Goal: Use online tool/utility: Utilize a website feature to perform a specific function

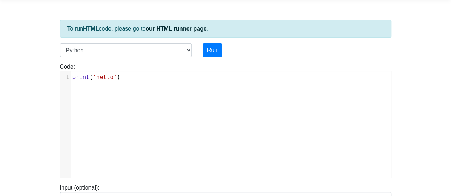
scroll to position [36, 0]
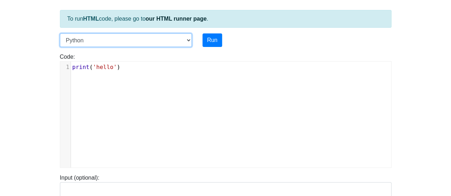
click at [188, 40] on select "C C++ Go Java Javascript Python Ruby" at bounding box center [126, 40] width 132 height 14
select select "javascript"
click at [60, 33] on select "C C++ Go Java Javascript Python Ruby" at bounding box center [126, 40] width 132 height 14
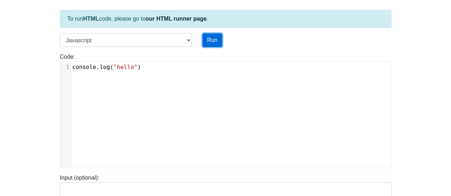
click at [209, 39] on button "Run" at bounding box center [212, 40] width 20 height 14
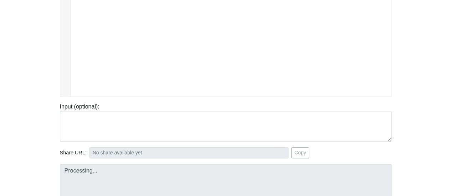
type input "[URL][DOMAIN_NAME]"
type textarea "Stdout: hello"
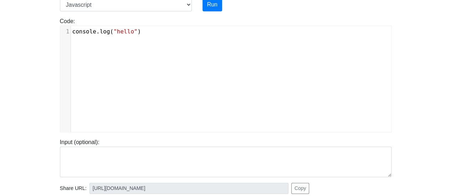
scroll to position [3, 0]
type textarea "onsole.log("hello")"
drag, startPoint x: 162, startPoint y: 36, endPoint x: 66, endPoint y: 37, distance: 96.2
click at [66, 37] on div "x 1 console . log ( "hello" )" at bounding box center [230, 84] width 341 height 117
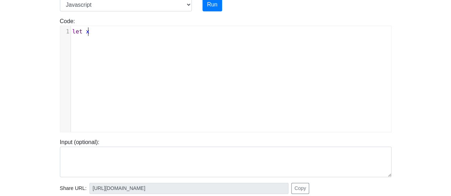
type textarea "let x'"
type textarea "'"
type textarea ";"
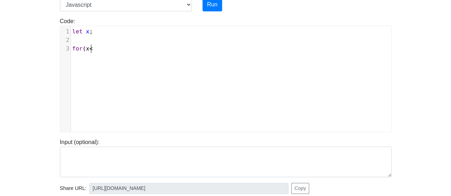
scroll to position [3, 18]
type textarea "for(x<1"
type textarea "=10){"
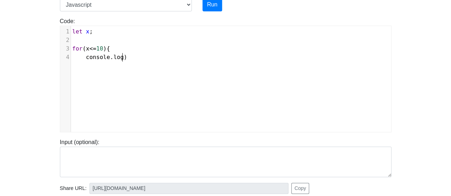
type textarea "console.log)""
type textarea "("x is :"
type textarea """
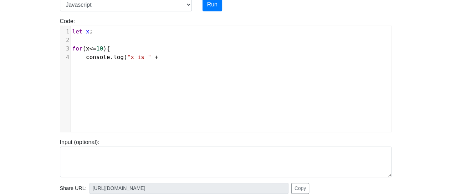
type textarea "" +x"
type textarea "x);"
type textarea "x++;"
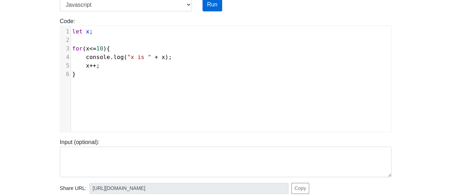
type textarea "}"
click at [212, 4] on button "Run" at bounding box center [212, 5] width 20 height 14
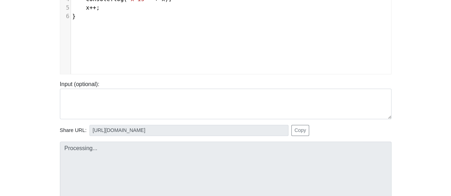
scroll to position [178, 0]
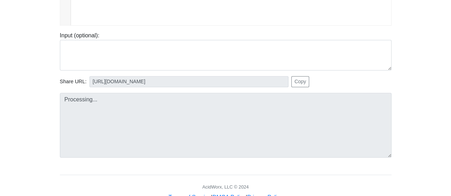
type input "[URL][DOMAIN_NAME]"
type textarea "Submission status: Runtime Error (NZEC) Stderr: /box/script.js:3 for(x<=10){ ^ …"
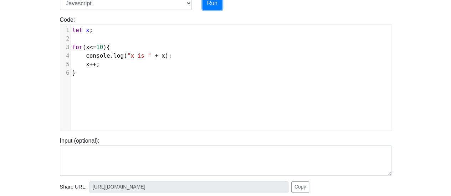
scroll to position [36, 0]
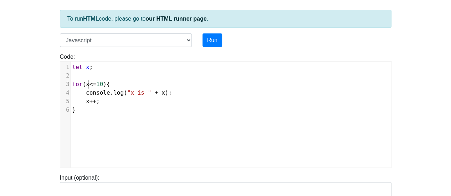
click at [87, 84] on span "x" at bounding box center [88, 84] width 4 height 7
click at [96, 82] on span "<=" at bounding box center [96, 84] width 7 height 7
click at [88, 67] on span "let x ;" at bounding box center [82, 67] width 21 height 7
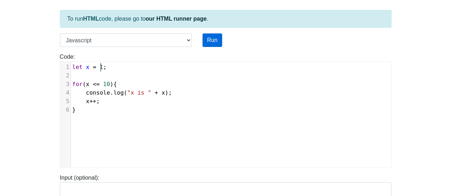
type textarea "= 1"
click at [213, 41] on button "Run" at bounding box center [212, 40] width 20 height 14
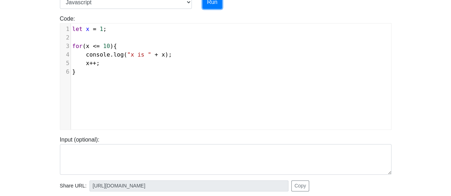
scroll to position [143, 0]
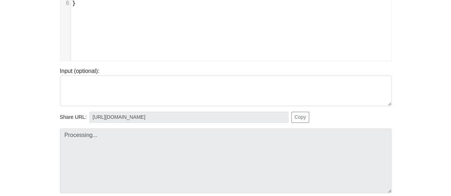
type input "[URL][DOMAIN_NAME]"
type textarea "Submission status: Runtime Error (NZEC) Stderr: /box/script.js:3 for(x <= 10){ …"
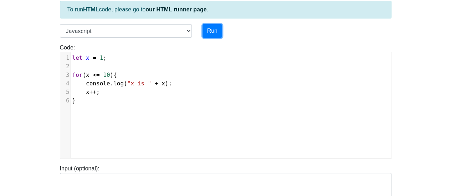
scroll to position [36, 0]
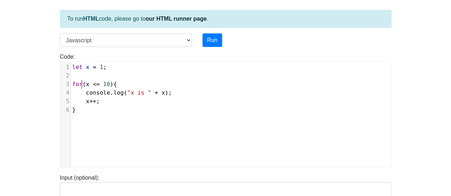
click at [82, 83] on span "for ( x <= 10 ){" at bounding box center [94, 84] width 45 height 7
type textarea "wj"
type textarea "[PERSON_NAME]"
click at [209, 39] on button "Run" at bounding box center [212, 40] width 20 height 14
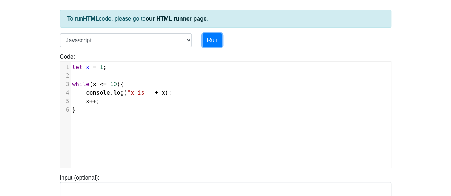
type input "[URL][DOMAIN_NAME]"
type textarea "Stdout: x is 1 x is 2 x is 3 x is 4 x is 5 x is 6 x is 7 x is 8 x is 9 x is 10"
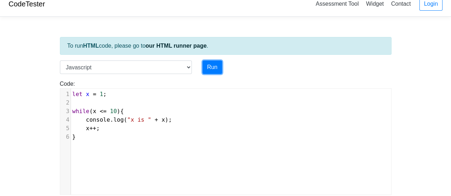
scroll to position [0, 0]
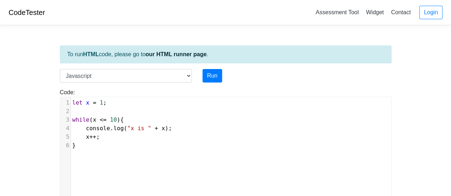
click at [100, 102] on span "1" at bounding box center [102, 102] width 4 height 7
type textarea "5"
click at [208, 75] on button "Run" at bounding box center [212, 76] width 20 height 14
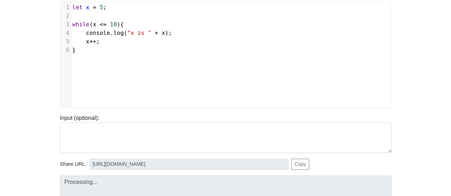
type input "[URL][DOMAIN_NAME]"
type textarea "Stdout: x is 5 x is 6 x is 7 x is 8 x is 9 x is 10"
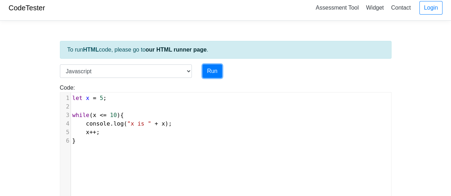
scroll to position [0, 0]
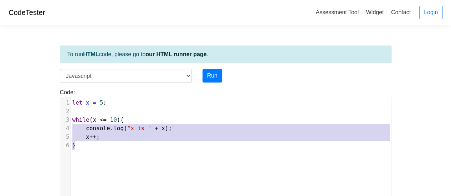
type textarea "let x = 5; while(x <= 10){ console.log("x is " + x); x++; }"
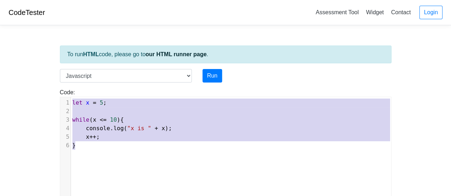
drag, startPoint x: 101, startPoint y: 151, endPoint x: 25, endPoint y: 81, distance: 103.6
click at [25, 81] on body "CodeTester Assessment Tool Widget Contact Login To run HTML code, please go to …" at bounding box center [225, 190] width 451 height 380
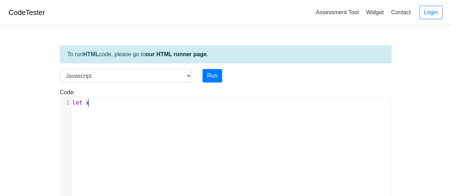
type textarea "let x'"
type textarea ";"
type textarea "for("
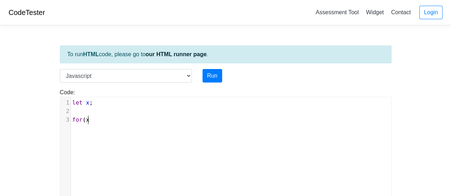
scroll to position [3, 3]
type textarea "x<"
type textarea "= 1; x<="
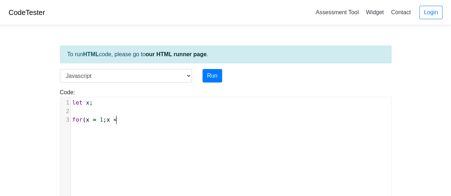
type textarea "<="
type textarea "K"
type textarea "<=10; x++)"
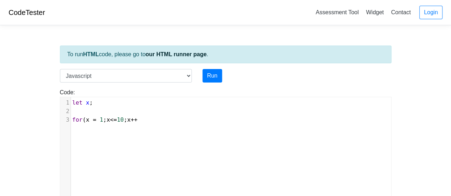
scroll to position [3, 31]
type textarea "{"
type textarea "console.log(x is"
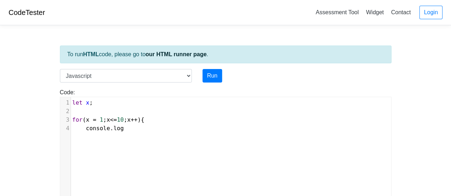
type textarea ")"
type textarea "('"
type textarea ""x is " + x_"
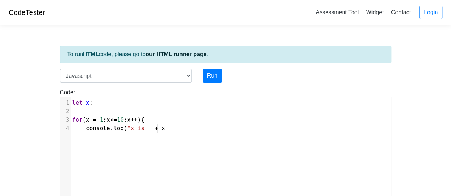
scroll to position [3, 3]
type textarea ");"
type textarea "}"
click at [209, 80] on button "Run" at bounding box center [212, 76] width 20 height 14
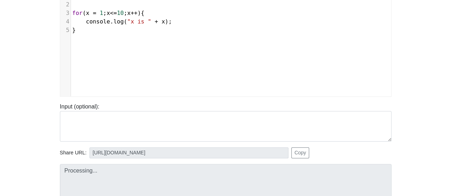
type input "[URL][DOMAIN_NAME]"
type textarea "Stdout: x is 1 x is 2 x is 3 x is 4 x is 5 x is 6 x is 7 x is 8 x is 9 x is 10"
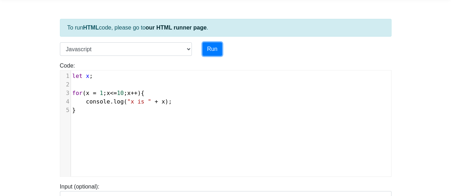
scroll to position [0, 0]
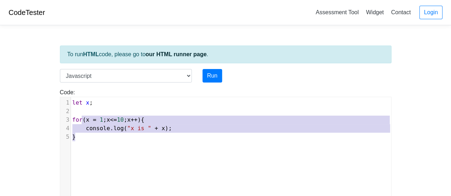
type textarea "for(x = 1; x<=10; x++){ console.log("x is " + x); }"
drag, startPoint x: 123, startPoint y: 135, endPoint x: 68, endPoint y: 120, distance: 57.0
click at [71, 120] on div "1 let x ; 2 ​ 3 for ( x = 1 ; x <= 10 ; x ++ ){ 4 console . log ( "x is " + x )…" at bounding box center [234, 120] width 326 height 43
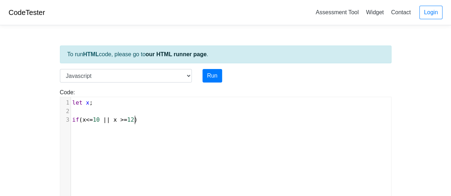
scroll to position [3, 62]
type textarea "if(x<=10 || x >=12 ){"
type textarea "console.log("x is " +x"
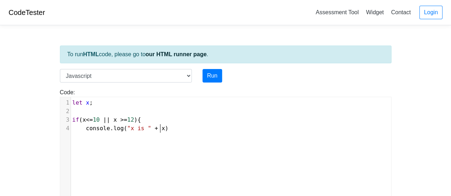
type textarea "x);"
type textarea "}"
click at [87, 102] on span "x" at bounding box center [88, 102] width 4 height 7
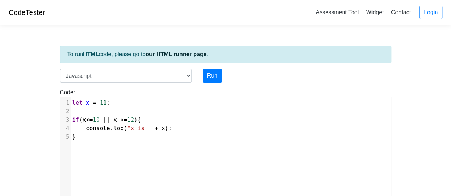
scroll to position [3, 15]
type textarea "= 11"
click at [208, 77] on button "Run" at bounding box center [212, 76] width 20 height 14
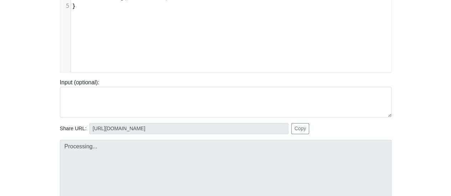
scroll to position [143, 0]
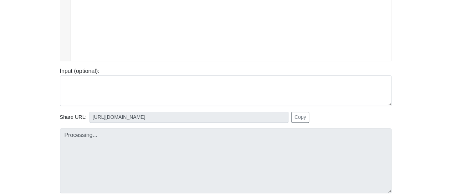
type input "[URL][DOMAIN_NAME]"
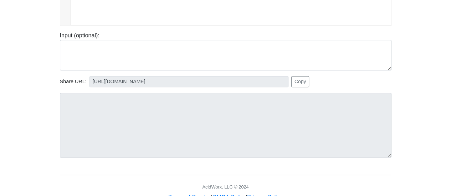
scroll to position [71, 0]
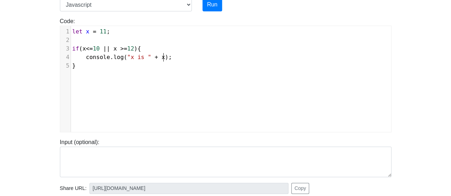
click at [173, 56] on pre "console . log ( "x is " + x );" at bounding box center [234, 57] width 326 height 9
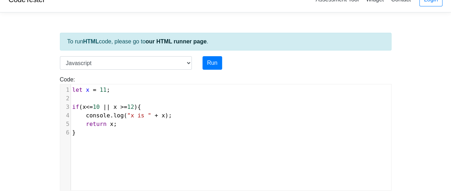
scroll to position [0, 0]
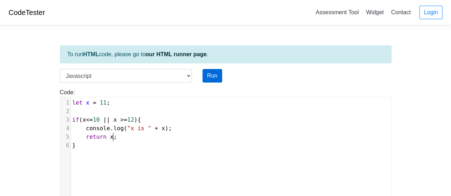
type textarea "return x;"
click at [214, 77] on button "Run" at bounding box center [212, 76] width 20 height 14
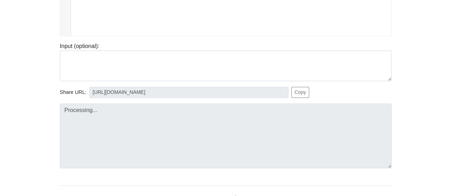
scroll to position [200, 0]
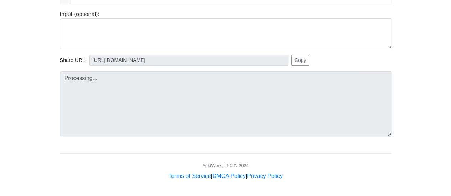
type input "[URL][DOMAIN_NAME]"
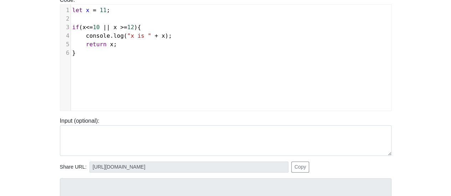
scroll to position [57, 0]
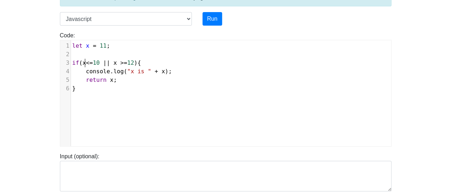
click at [86, 61] on span "<=" at bounding box center [89, 62] width 7 height 7
click at [96, 63] on span "10" at bounding box center [99, 62] width 7 height 7
click at [134, 62] on span "12" at bounding box center [137, 62] width 7 height 7
click at [206, 19] on button "Run" at bounding box center [212, 19] width 20 height 14
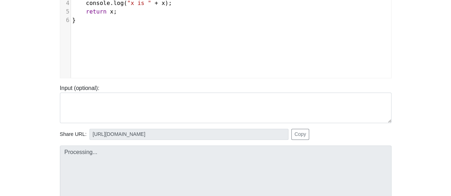
scroll to position [200, 0]
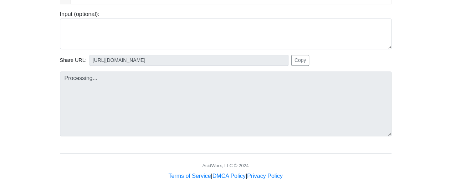
type input "[URL][DOMAIN_NAME]"
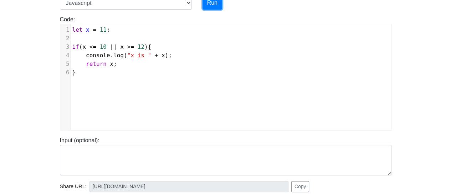
scroll to position [57, 0]
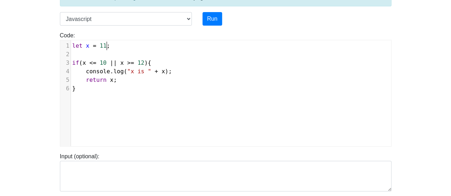
click at [108, 46] on pre "let x = 11 ;" at bounding box center [234, 46] width 326 height 9
click at [104, 45] on span "let x = 11 ;" at bounding box center [91, 45] width 38 height 7
click at [210, 13] on button "Run" at bounding box center [212, 19] width 20 height 14
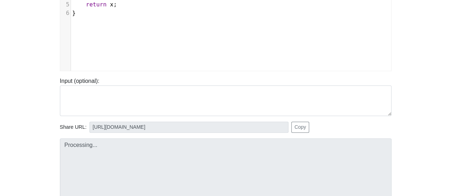
scroll to position [200, 0]
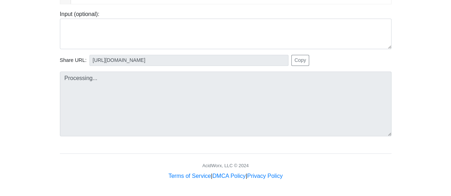
type input "[URL][DOMAIN_NAME]"
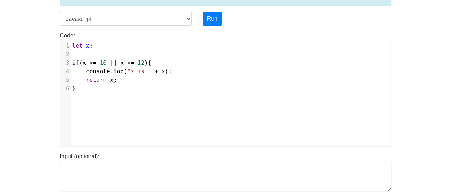
scroll to position [3, 0]
type textarea "return x;"
drag, startPoint x: 125, startPoint y: 82, endPoint x: 83, endPoint y: 81, distance: 42.1
click at [83, 81] on pre "return x ;" at bounding box center [234, 80] width 326 height 9
click at [202, 18] on div "Run" at bounding box center [240, 19] width 86 height 14
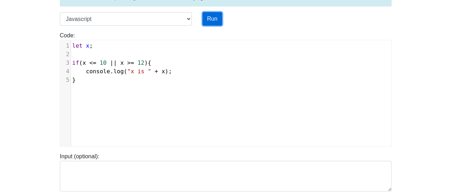
click at [210, 21] on button "Run" at bounding box center [212, 19] width 20 height 14
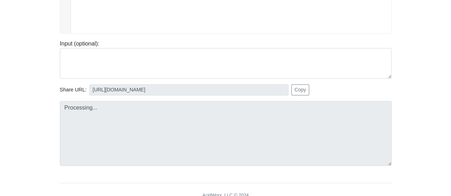
scroll to position [200, 0]
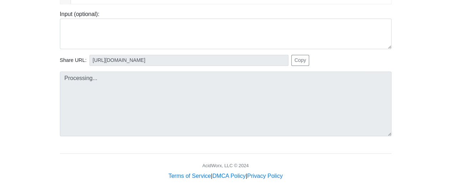
type input "[URL][DOMAIN_NAME]"
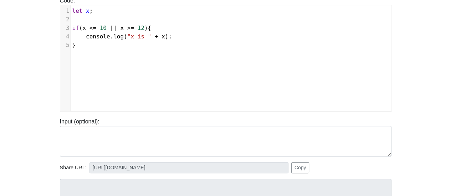
scroll to position [57, 0]
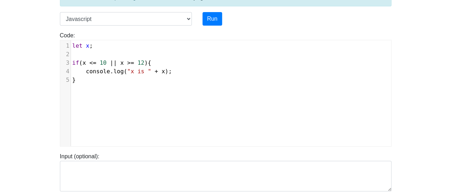
click at [87, 47] on span "x" at bounding box center [88, 45] width 4 height 7
type textarea "= 1"
click at [135, 81] on pre "}" at bounding box center [234, 80] width 326 height 9
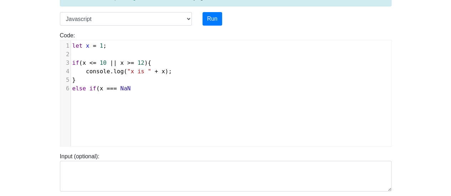
type textarea "else if (x === NaN)"
type textarea "{"
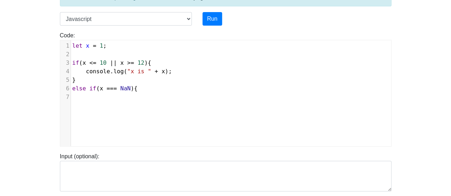
type textarea "t"
type textarea "return"
type textarea "console.log)"
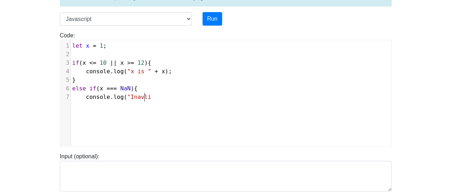
type textarea "("Inavlid"
type textarea "valid Input")"
type textarea "}"
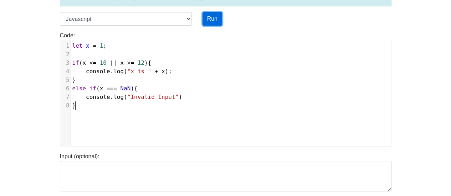
click at [217, 19] on button "Run" at bounding box center [212, 19] width 20 height 14
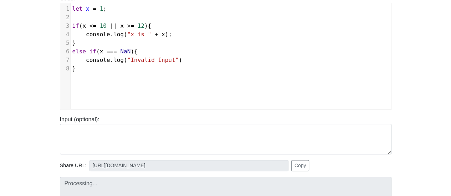
scroll to position [128, 0]
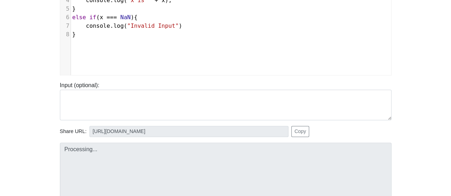
type input "[URL][DOMAIN_NAME]"
type textarea "Stdout: x is 1"
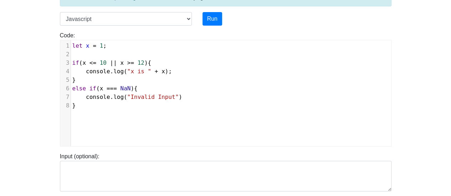
scroll to position [3, 2]
click at [100, 44] on span "let x = 1 ;" at bounding box center [89, 45] width 34 height 7
type textarea "5"
click at [220, 17] on button "Run" at bounding box center [212, 19] width 20 height 14
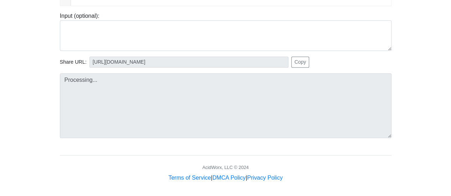
scroll to position [200, 0]
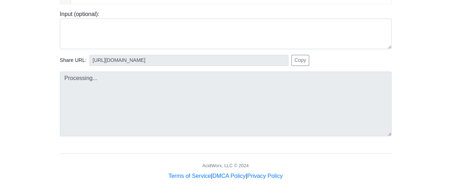
type input "[URL][DOMAIN_NAME]"
type textarea "Stdout: x is 5"
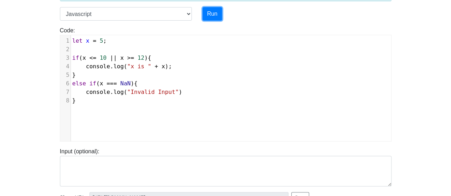
scroll to position [57, 0]
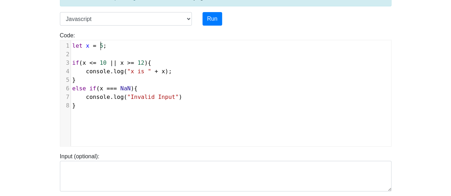
click at [100, 46] on span "5" at bounding box center [102, 45] width 4 height 7
type textarea "11"
click at [221, 20] on button "Run" at bounding box center [212, 19] width 20 height 14
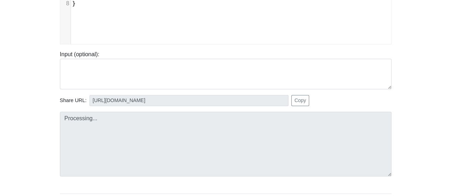
scroll to position [164, 0]
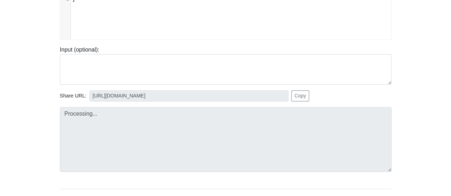
type input "[URL][DOMAIN_NAME]"
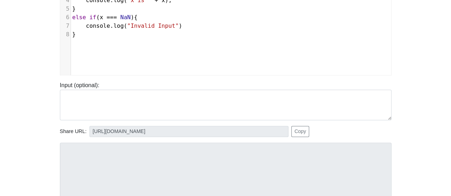
scroll to position [93, 0]
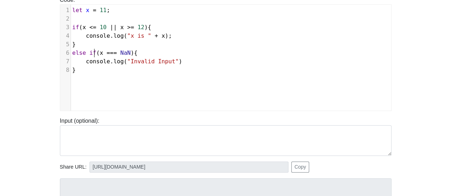
click at [95, 55] on span "else if ( x === NaN ){" at bounding box center [104, 53] width 65 height 7
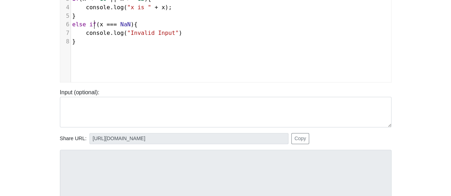
scroll to position [128, 0]
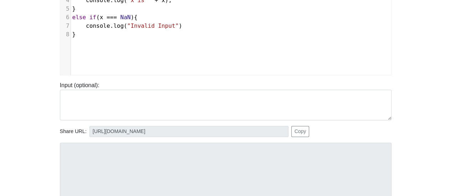
click at [81, 35] on pre "}" at bounding box center [234, 34] width 326 height 9
type textarea "else{"
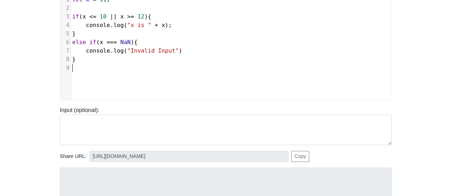
scroll to position [93, 0]
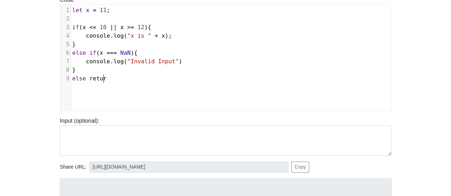
type textarea "else returb"
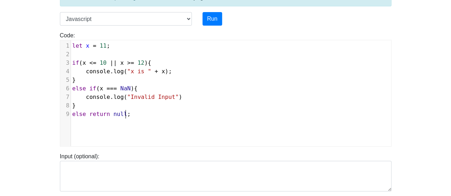
scroll to position [0, 0]
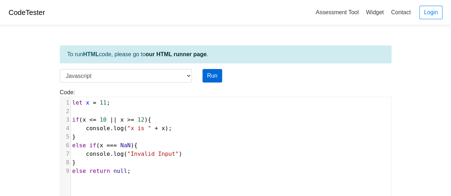
type textarea "n null;"
click at [210, 78] on button "Run" at bounding box center [212, 76] width 20 height 14
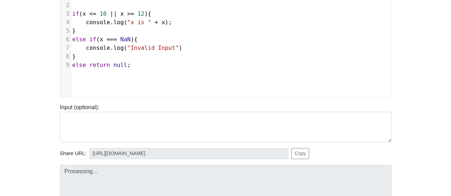
scroll to position [143, 0]
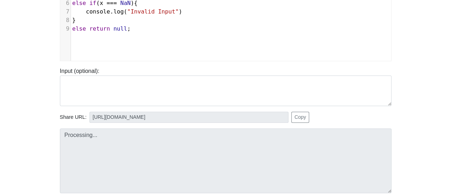
type input "[URL][DOMAIN_NAME]"
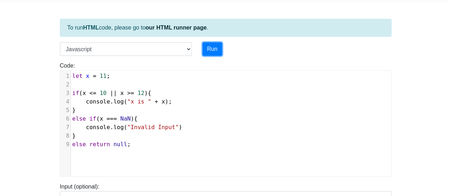
scroll to position [0, 0]
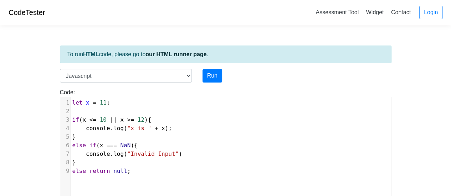
click at [103, 99] on span "11" at bounding box center [103, 102] width 7 height 7
type textarea "2"
click at [214, 74] on button "Run" at bounding box center [212, 76] width 20 height 14
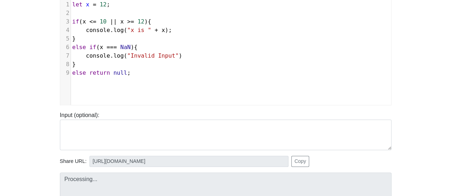
scroll to position [107, 0]
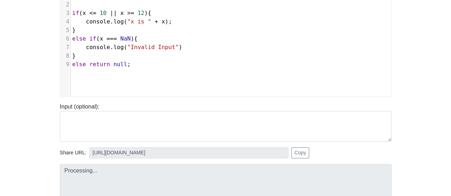
type input "[URL][DOMAIN_NAME]"
type textarea "Stdout: x is 12"
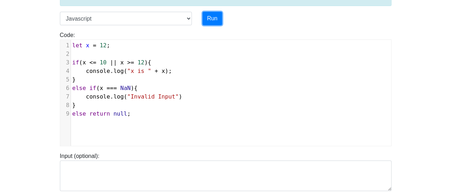
scroll to position [36, 0]
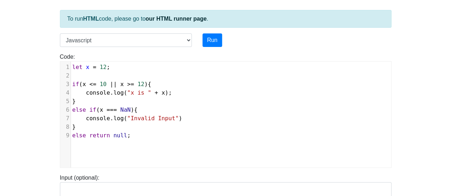
click at [116, 111] on span "else if ( x === NaN ){" at bounding box center [104, 110] width 65 height 7
click at [103, 68] on span "12" at bounding box center [103, 67] width 7 height 7
type textarea "1"
click at [219, 40] on button "Run" at bounding box center [212, 40] width 20 height 14
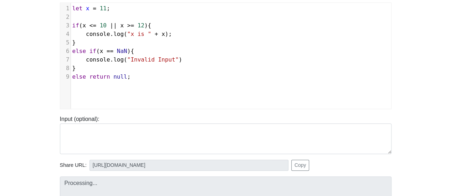
scroll to position [143, 0]
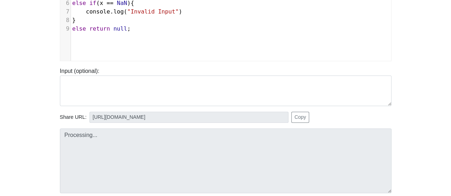
type input "[URL][DOMAIN_NAME]"
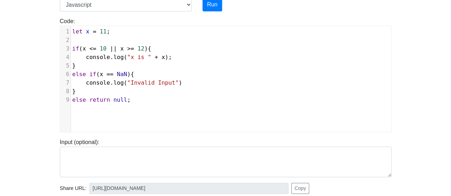
click at [87, 98] on span "else return null ;" at bounding box center [101, 100] width 58 height 7
type textarea "{"
click at [134, 109] on pre "return null ;" at bounding box center [234, 108] width 326 height 9
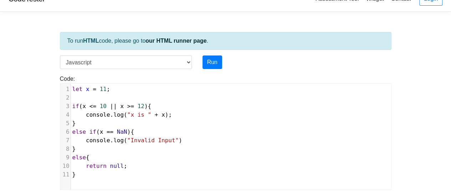
scroll to position [0, 0]
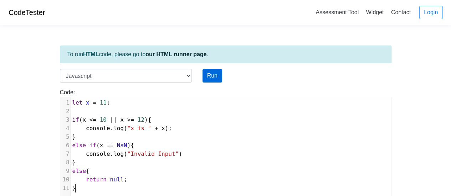
type textarea "}"
click at [207, 80] on button "Run" at bounding box center [212, 76] width 20 height 14
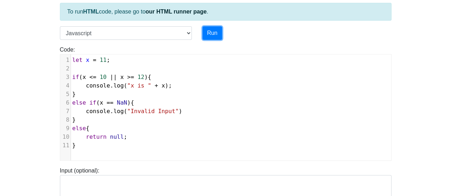
scroll to position [107, 0]
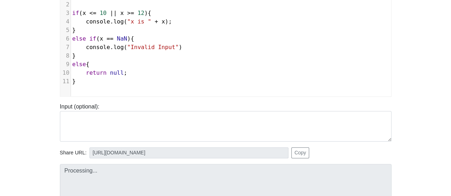
type input "[URL][DOMAIN_NAME]"
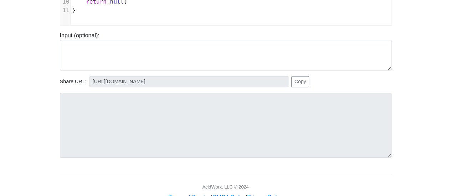
scroll to position [36, 0]
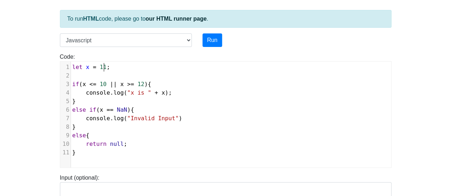
click at [104, 67] on span "let x = 11 ;" at bounding box center [91, 67] width 38 height 7
type textarea "aa"
click at [209, 41] on button "Run" at bounding box center [212, 40] width 20 height 14
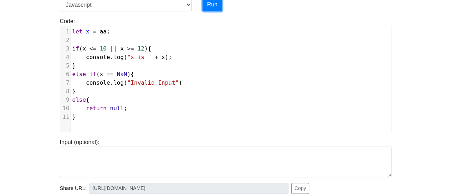
type input "[URL][DOMAIN_NAME]"
type textarea "Submission status: Runtime Error (NZEC) Stderr: /box/script.js:1 let x = aa; ^ …"
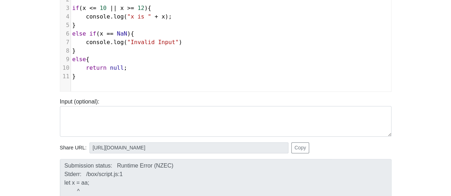
scroll to position [71, 0]
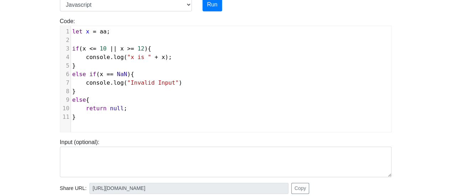
click at [125, 72] on span "NaN" at bounding box center [122, 74] width 10 height 7
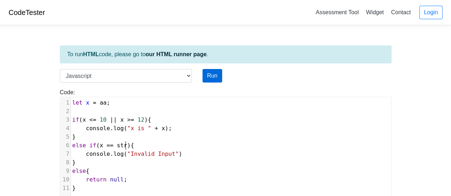
type textarea "str"
click at [217, 79] on button "Run" at bounding box center [212, 76] width 20 height 14
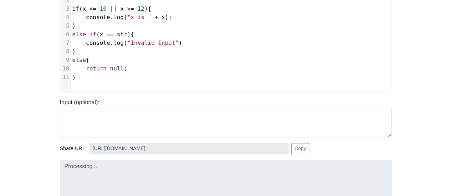
scroll to position [143, 0]
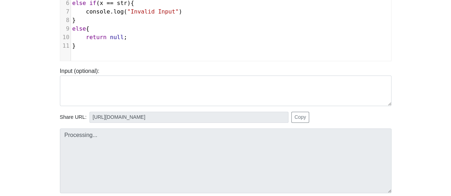
type input "[URL][DOMAIN_NAME]"
type textarea "Submission status: Runtime Error (NZEC) Stderr: /box/script.js:1 let x = aa; ^ …"
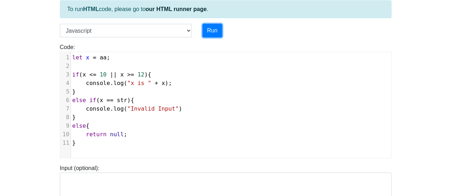
scroll to position [36, 0]
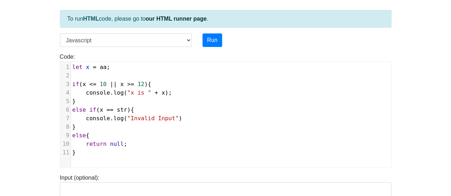
click at [125, 111] on span "else if ( x == str ){" at bounding box center [103, 110] width 62 height 7
click at [113, 110] on span "==" at bounding box center [110, 110] width 7 height 7
type textarea "="
click at [211, 38] on button "Run" at bounding box center [212, 40] width 20 height 14
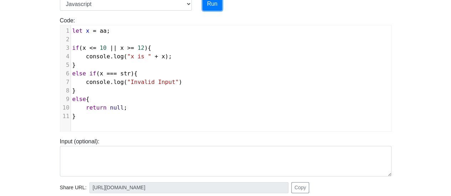
scroll to position [143, 0]
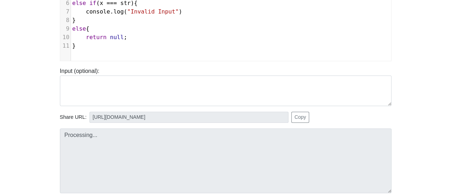
type input "[URL][DOMAIN_NAME]"
type textarea "Submission status: Runtime Error (NZEC) Stderr: /box/script.js:1 let x = aa; ^ …"
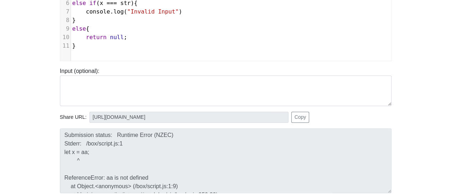
scroll to position [71, 0]
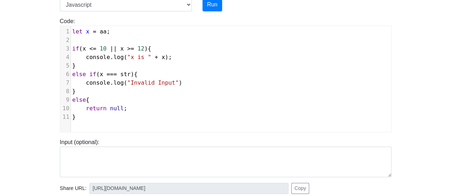
click at [128, 72] on span "str" at bounding box center [125, 74] width 10 height 7
type textarea "int"
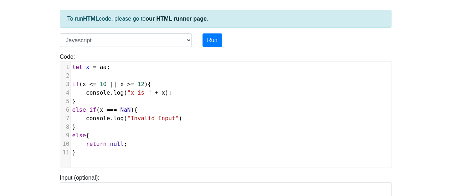
scroll to position [3, 9]
type textarea "NaN"
click at [214, 36] on button "Run" at bounding box center [212, 40] width 20 height 14
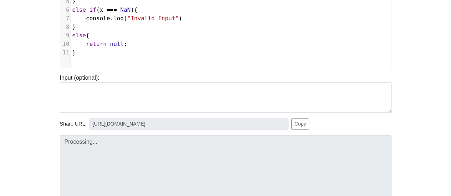
scroll to position [143, 0]
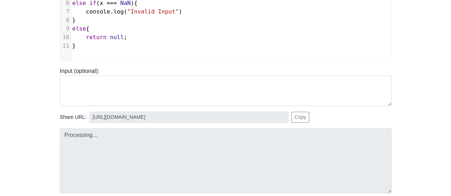
type input "[URL][DOMAIN_NAME]"
type textarea "Submission status: Runtime Error (NZEC) Stderr: /box/script.js:1 let x = aa; ^ …"
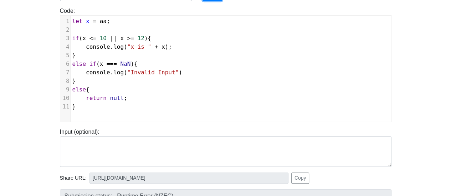
scroll to position [71, 0]
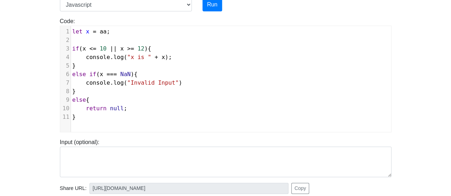
click at [103, 30] on span "aa" at bounding box center [103, 31] width 7 height 7
type textarea "3"
drag, startPoint x: 218, startPoint y: 7, endPoint x: 214, endPoint y: 10, distance: 5.3
click at [218, 7] on button "Run" at bounding box center [212, 5] width 20 height 14
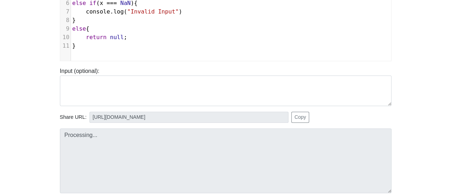
type input "[URL][DOMAIN_NAME]"
type textarea "Stdout: x is 3"
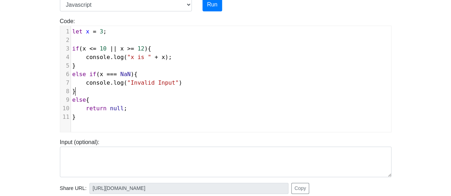
type textarea "else if (x === NaN){ console.log("Invalid Input") }"
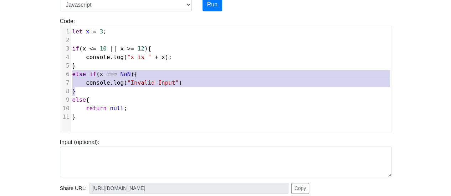
drag, startPoint x: 90, startPoint y: 89, endPoint x: 66, endPoint y: 74, distance: 28.7
click at [71, 74] on div "1 let x = 3 ; 2 ​ 3 if ( x <= 10 || x >= 12 ){ 4 console . log ( "x is " + x );…" at bounding box center [234, 74] width 326 height 94
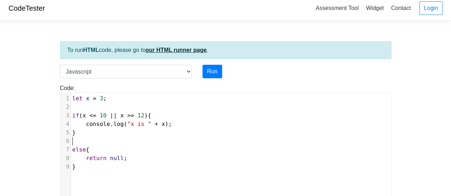
scroll to position [0, 0]
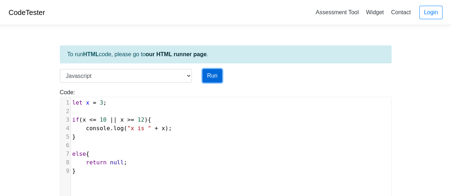
click at [212, 76] on button "Run" at bounding box center [212, 76] width 20 height 14
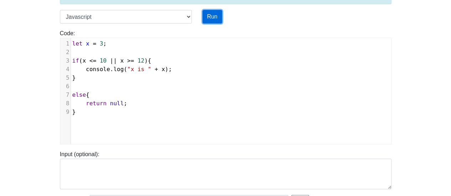
scroll to position [107, 0]
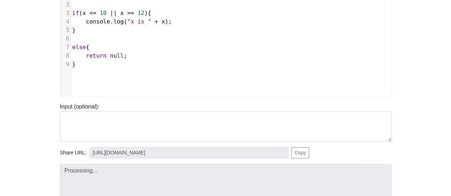
type input "[URL][DOMAIN_NAME]"
type textarea "Stdout: x is 3"
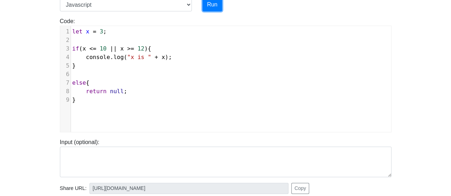
scroll to position [36, 0]
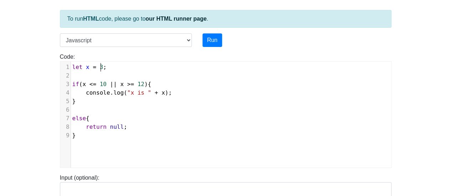
click at [100, 66] on span "3" at bounding box center [102, 67] width 4 height 7
type textarea "6"
click at [207, 35] on button "Run" at bounding box center [212, 40] width 20 height 14
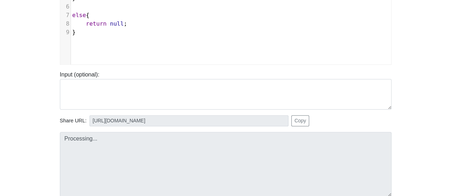
scroll to position [143, 0]
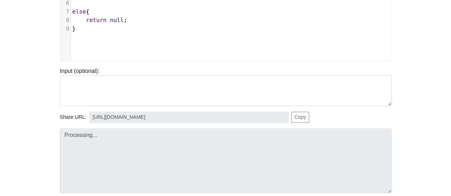
type input "[URL][DOMAIN_NAME]"
type textarea "Stdout: x is 6"
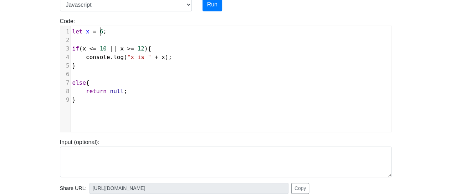
click at [100, 34] on span "6" at bounding box center [102, 31] width 4 height 7
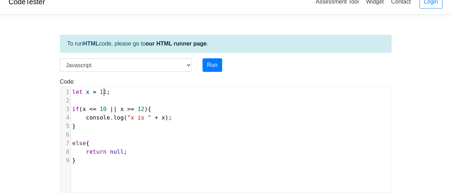
scroll to position [0, 0]
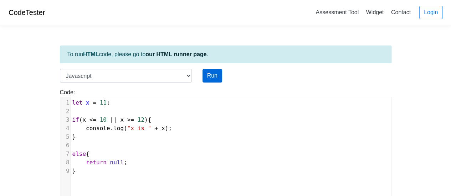
type textarea "11"
click at [212, 71] on button "Run" at bounding box center [212, 76] width 20 height 14
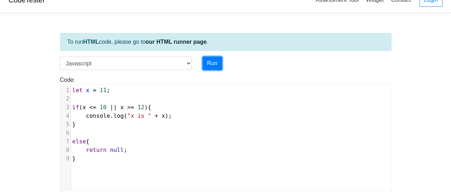
scroll to position [143, 0]
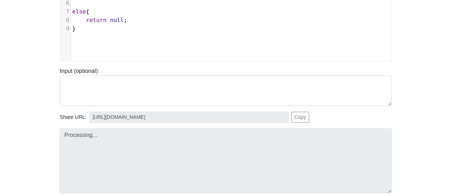
type input "[URL][DOMAIN_NAME]"
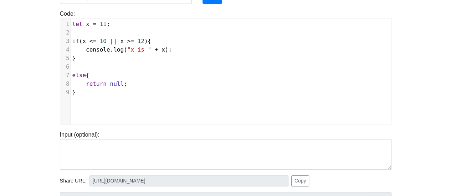
scroll to position [36, 0]
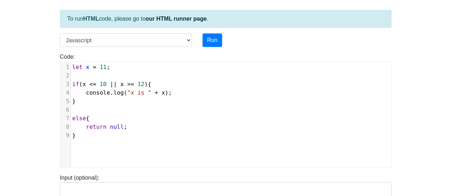
click at [118, 125] on span "null" at bounding box center [117, 127] width 14 height 7
type textarea "console.log("The number :"
type textarea ":"
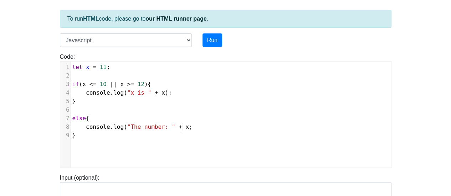
scroll to position [3, 18]
type textarea "" + x "I"
type textarea "is invalid")"
click at [209, 41] on button "Run" at bounding box center [212, 40] width 20 height 14
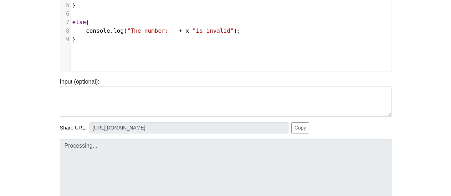
scroll to position [143, 0]
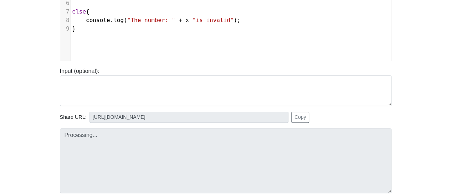
type input "[URL][DOMAIN_NAME]"
type textarea "Submission status: Runtime Error (NZEC) Stderr: /box/script.js:8 console.log("T…"
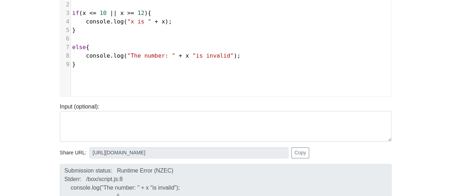
scroll to position [3, 37]
click at [166, 55] on span "console . log ( "The number: " + x "is invalid" );" at bounding box center [156, 55] width 168 height 7
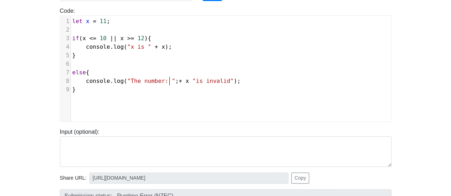
scroll to position [71, 0]
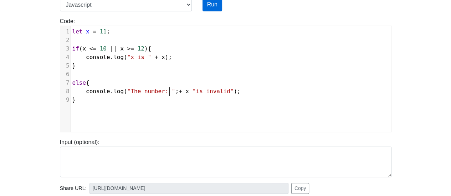
type textarea ";"
click at [210, 5] on button "Run" at bounding box center [212, 5] width 20 height 14
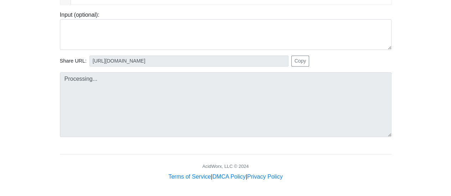
scroll to position [200, 0]
type input "[URL][DOMAIN_NAME]"
type textarea "Submission status: Runtime Error (NZEC) Stderr: /box/script.js:8 console.log("T…"
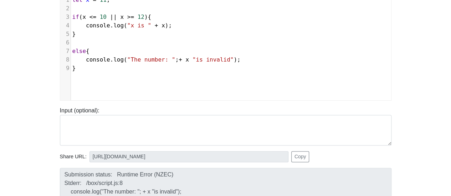
scroll to position [93, 0]
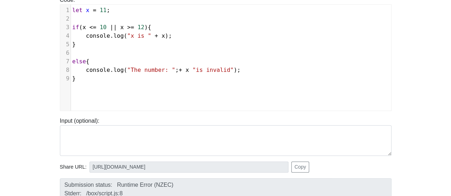
click at [170, 69] on span "console . log ( "The number: " ; + x "is invalid" );" at bounding box center [156, 70] width 168 height 7
click at [127, 68] on span ""The number: "" at bounding box center [151, 70] width 48 height 7
type textarea "`"
click at [218, 69] on span "`The number: " + x "is invalid");" at bounding box center [183, 70] width 113 height 7
type textarea "`"
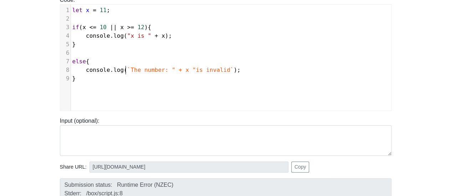
click at [127, 67] on span "`The number: " + x "is invalid`" at bounding box center [180, 70] width 107 height 7
type textarea """
click at [218, 69] on span "`"The number: " + x "is invalid`" at bounding box center [182, 70] width 110 height 7
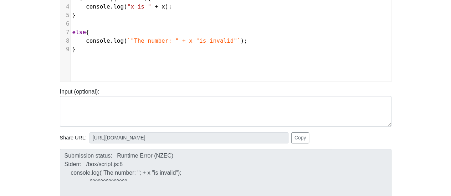
scroll to position [21, 0]
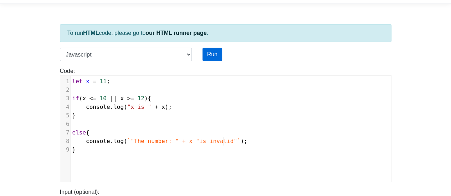
type textarea """
click at [217, 50] on button "Run" at bounding box center [212, 55] width 20 height 14
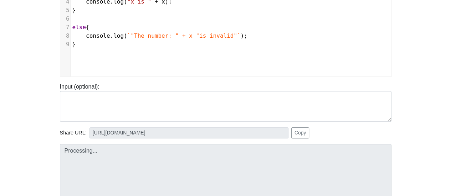
scroll to position [128, 0]
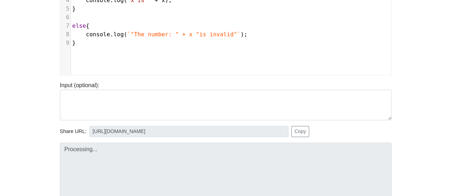
type input "[URL][DOMAIN_NAME]"
type textarea "Stdout: "The number: " + x "is invalid""
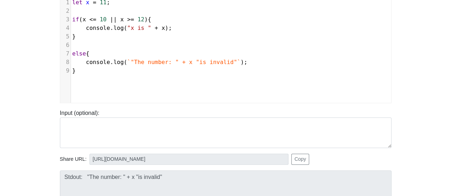
scroll to position [93, 0]
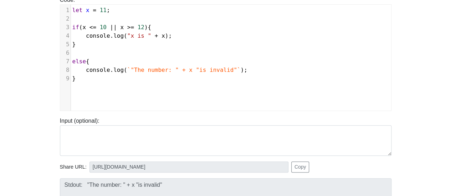
click at [128, 67] on span "`"The number: " + x "is invalid"`" at bounding box center [183, 70] width 113 height 7
type textarea "`"
click at [165, 69] on span "`The number: " + x "is invalid"`" at bounding box center [182, 70] width 110 height 7
type textarea "`"
click at [192, 68] on span ""is invalid"" at bounding box center [212, 70] width 41 height 7
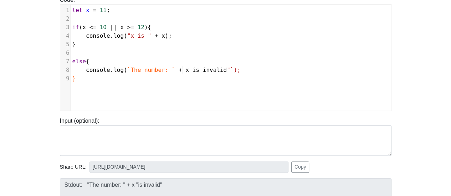
type textarea "`"
click at [219, 68] on span "`is invalid"`" at bounding box center [214, 70] width 45 height 7
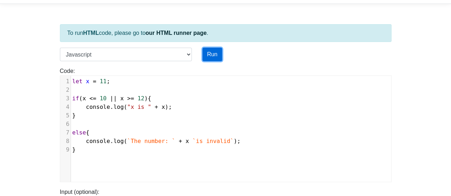
click at [205, 48] on button "Run" at bounding box center [212, 55] width 20 height 14
type input "[URL][DOMAIN_NAME]"
type textarea "Submission status: Runtime Error (NZEC) Stderr: /box/script.js:8 console.log(`T…"
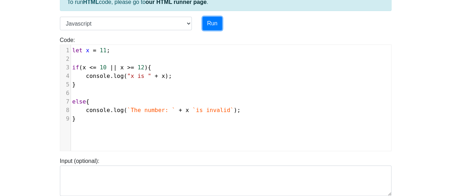
scroll to position [128, 0]
